Goal: Task Accomplishment & Management: Use online tool/utility

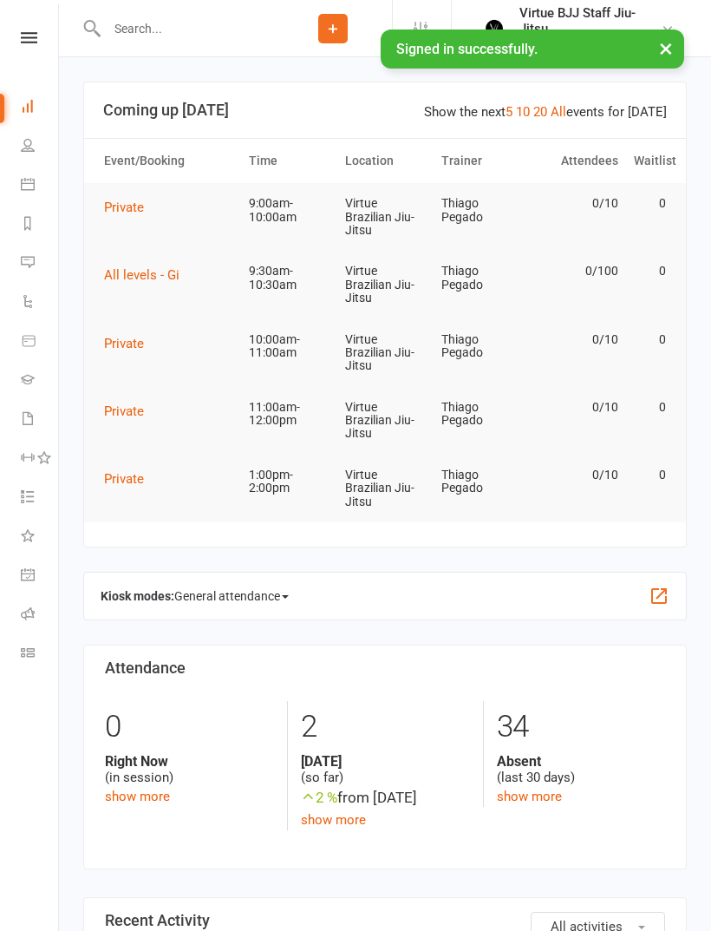
click at [40, 649] on link "Class check-in" at bounding box center [40, 654] width 39 height 39
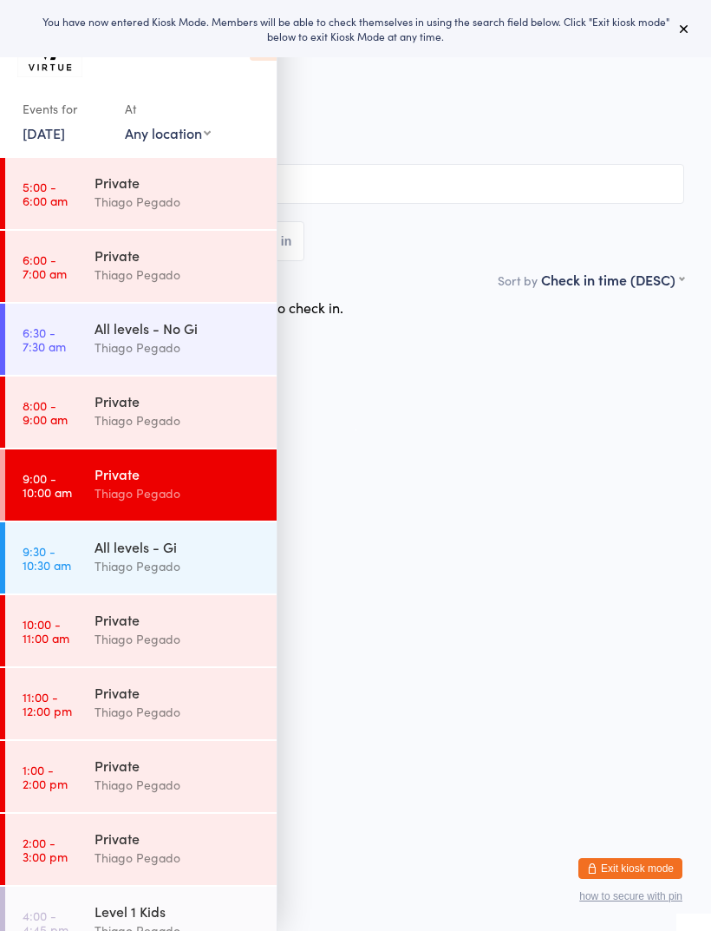
click at [220, 339] on div "Thiago Pegado" at bounding box center [178, 347] width 167 height 20
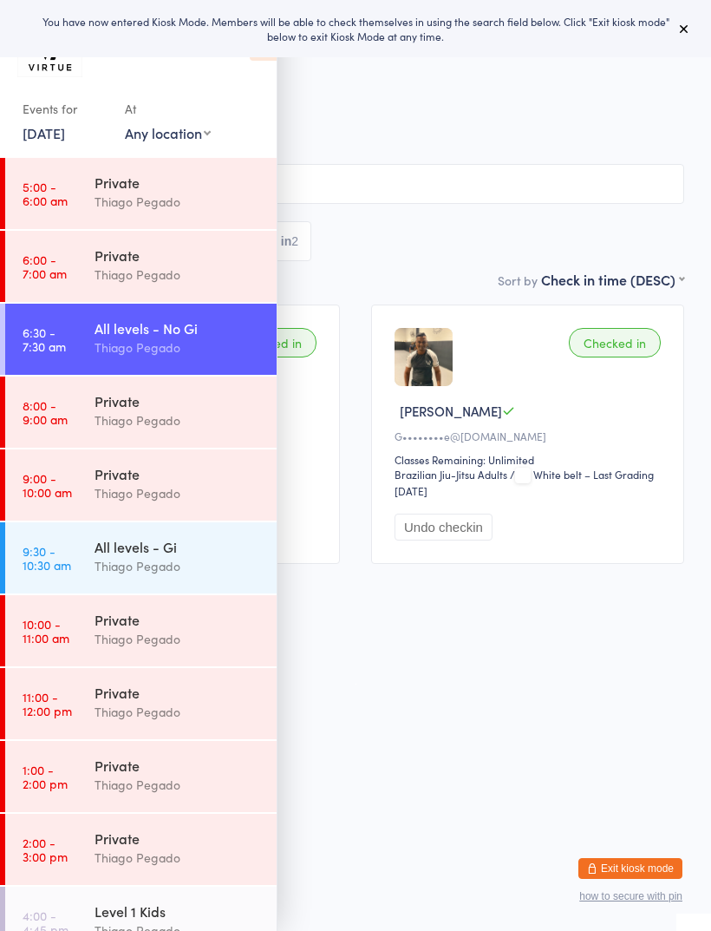
click at [217, 560] on div "Thiago Pegado" at bounding box center [178, 566] width 167 height 20
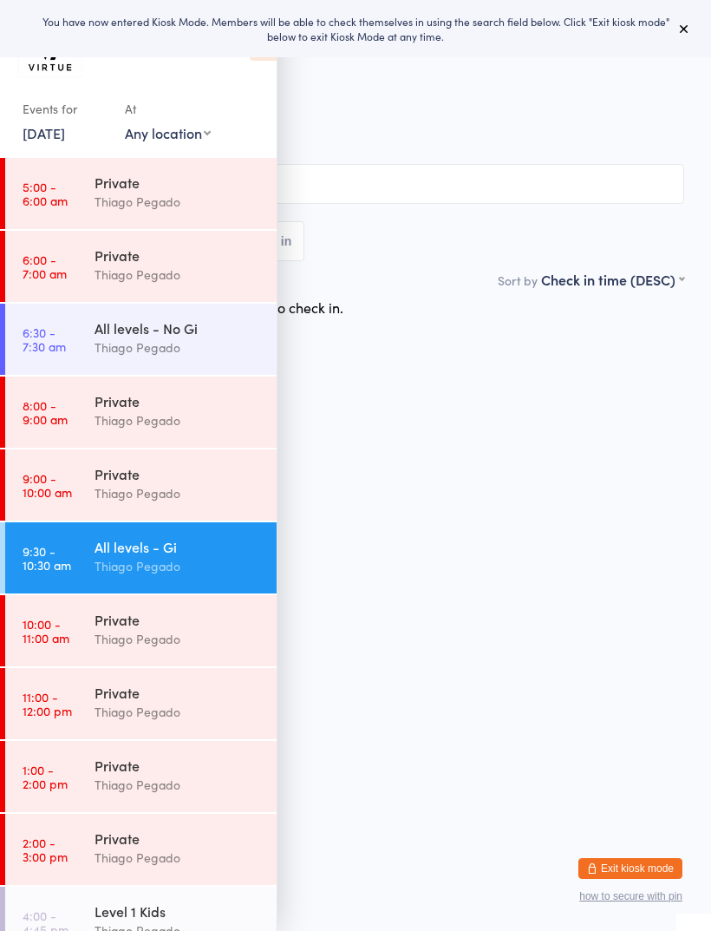
click at [546, 176] on input "search" at bounding box center [356, 184] width 658 height 40
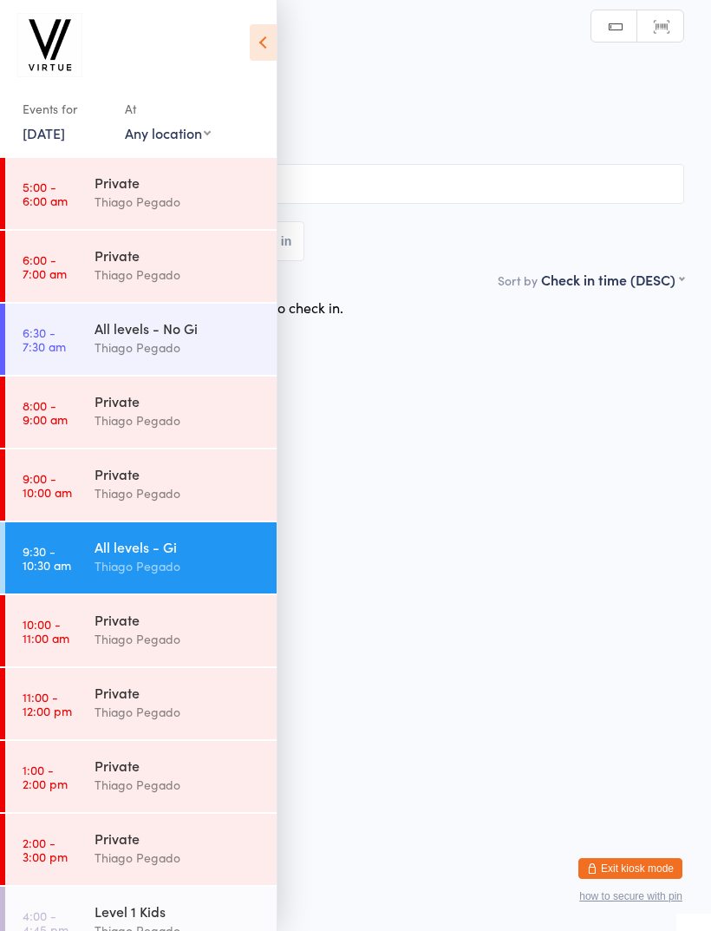
click at [271, 47] on icon at bounding box center [263, 42] width 27 height 36
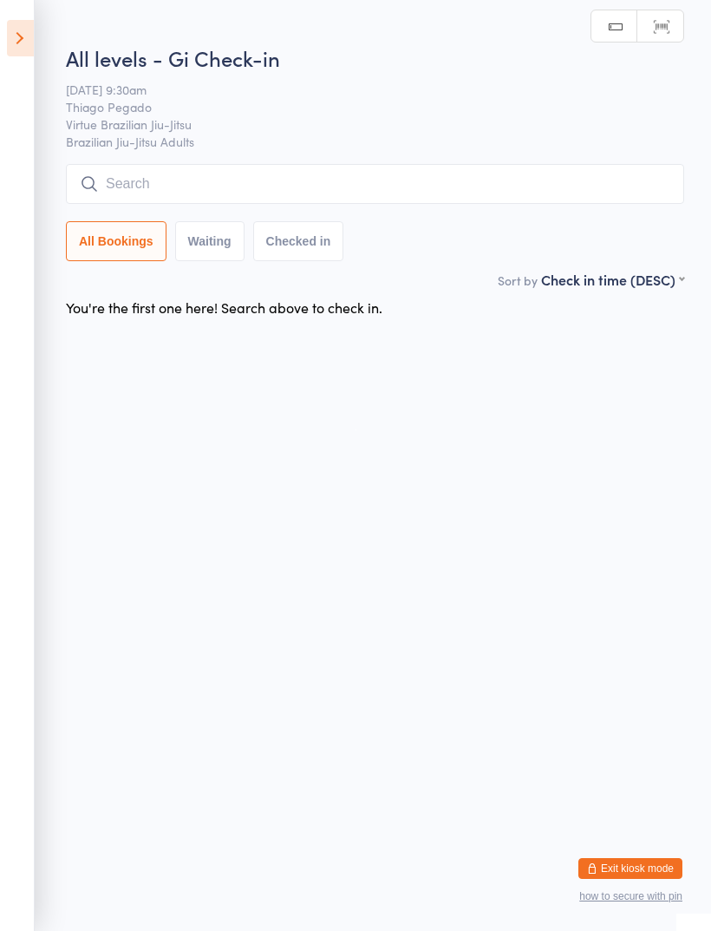
click at [436, 180] on input "search" at bounding box center [375, 184] width 619 height 40
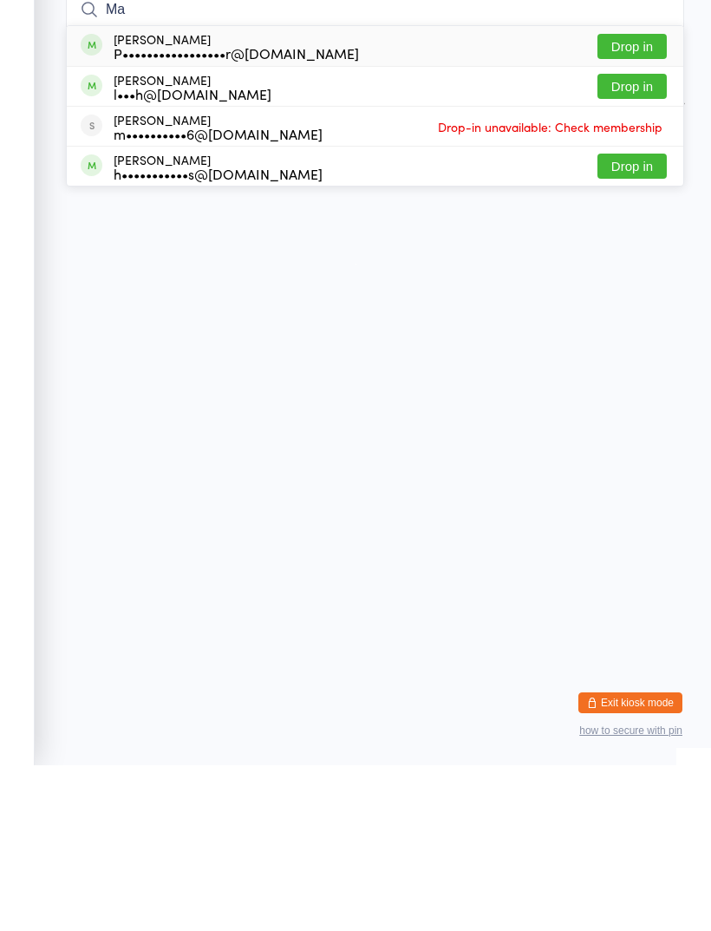
type input "M"
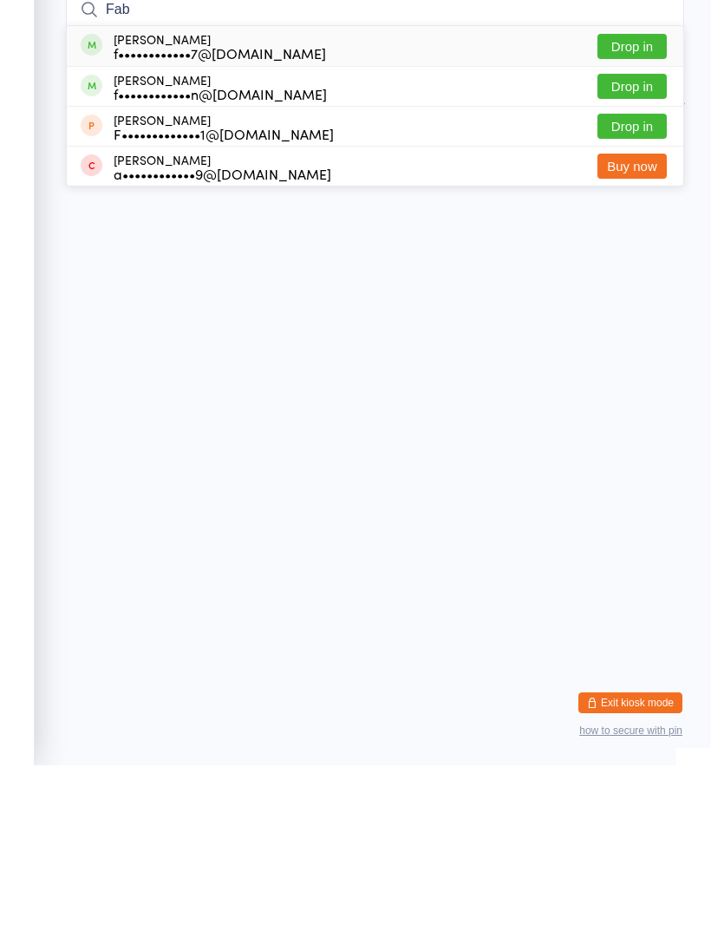
type input "Fab"
click at [646, 200] on button "Drop in" at bounding box center [632, 212] width 69 height 25
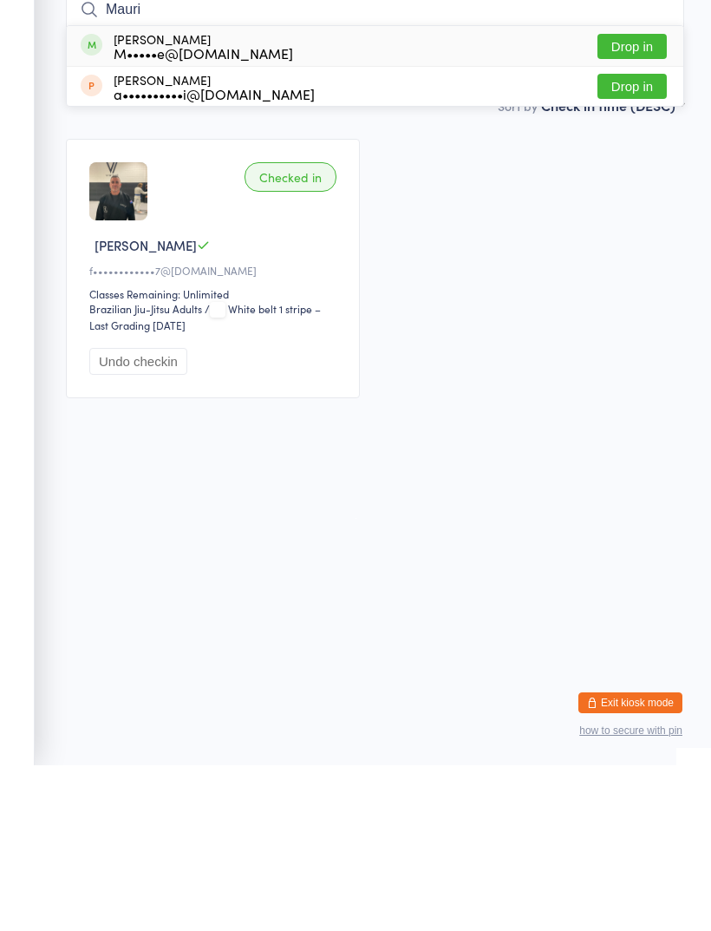
type input "Mauri"
click at [640, 200] on button "Drop in" at bounding box center [632, 212] width 69 height 25
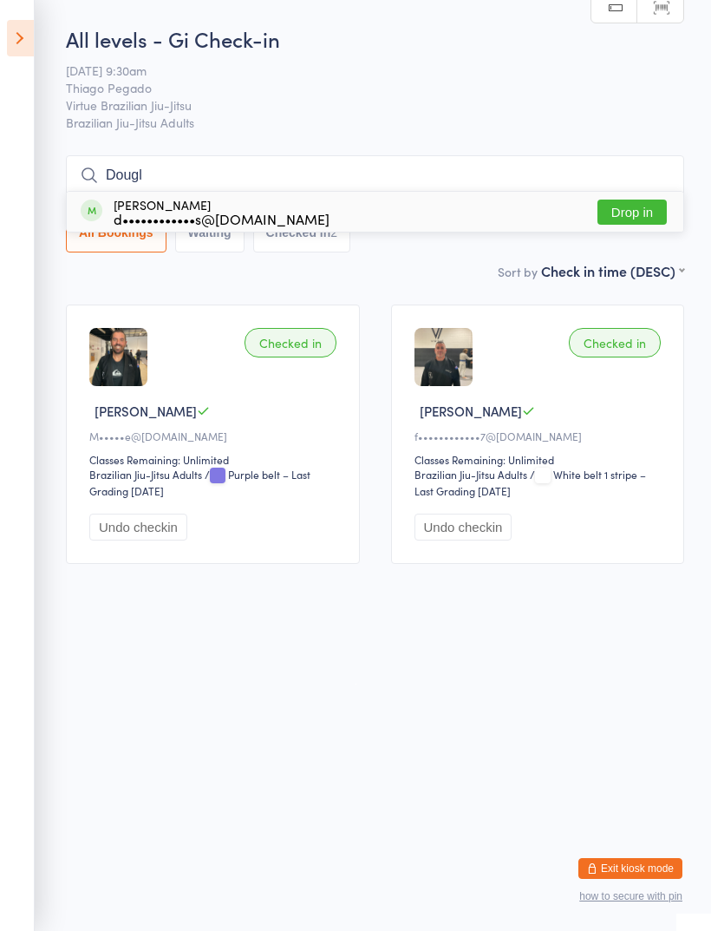
type input "Dougl"
click at [642, 212] on button "Drop in" at bounding box center [632, 212] width 69 height 25
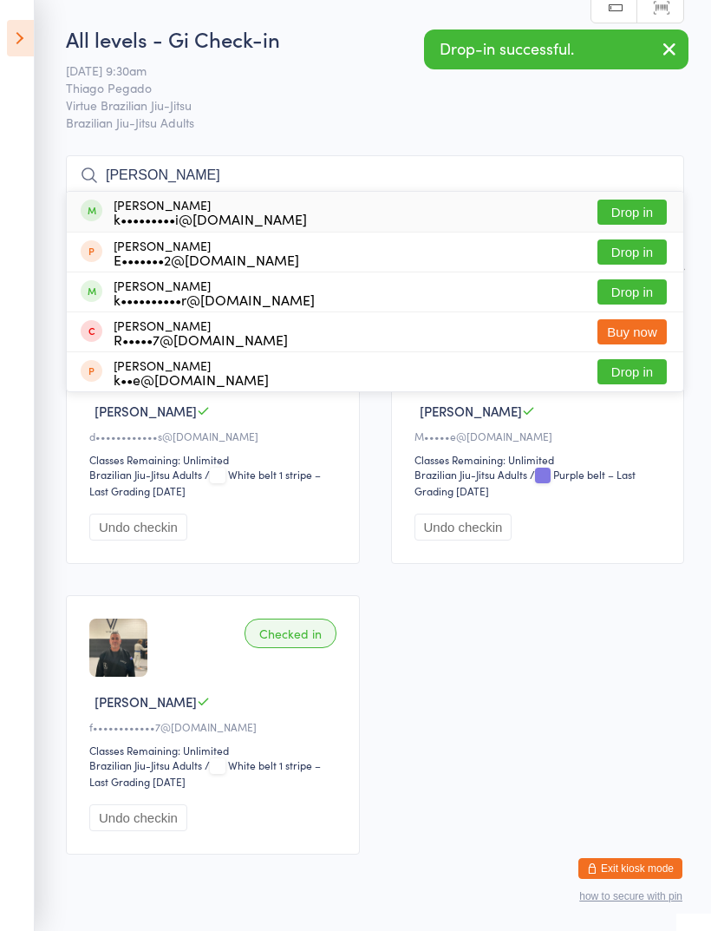
type input "Kai"
click at [645, 213] on button "Drop in" at bounding box center [632, 212] width 69 height 25
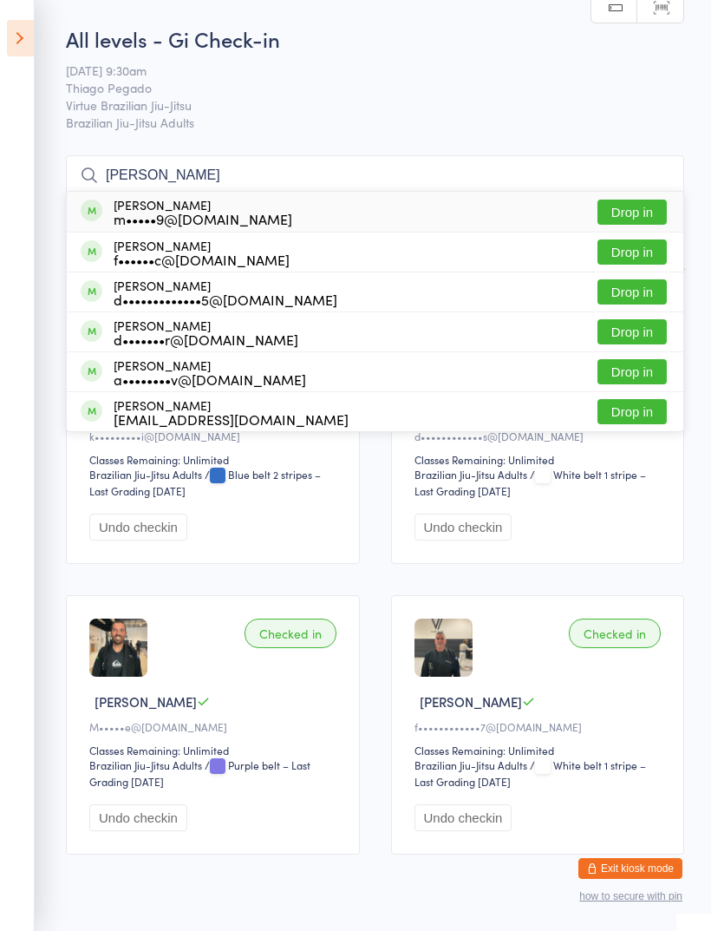
type input "Daniel"
click at [649, 293] on button "Drop in" at bounding box center [632, 291] width 69 height 25
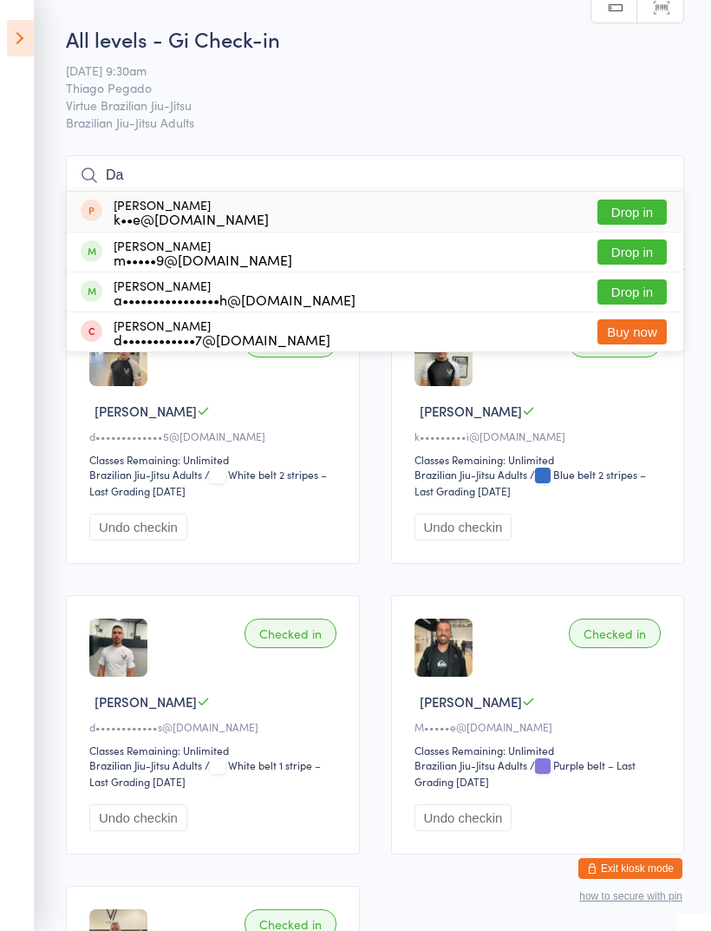
type input "Da"
click at [659, 295] on button "Drop in" at bounding box center [632, 291] width 69 height 25
